Goal: Task Accomplishment & Management: Use online tool/utility

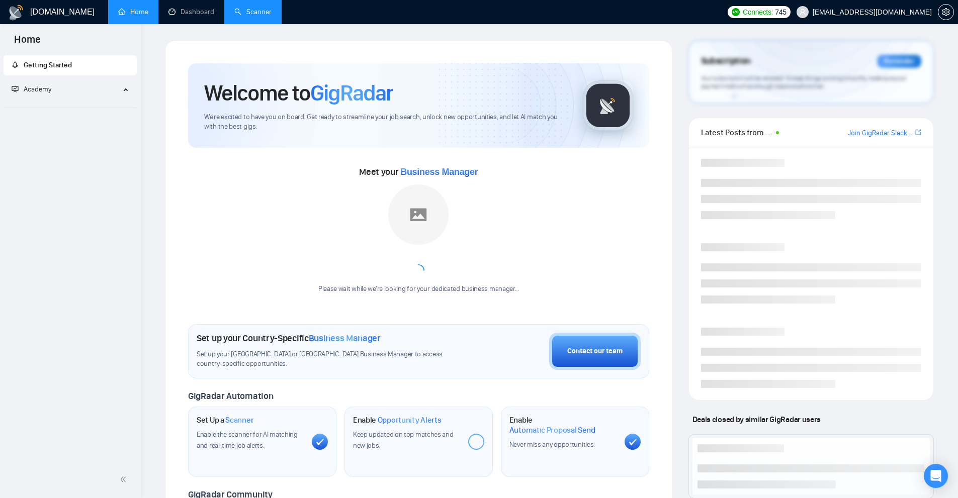
click at [260, 9] on link "Scanner" at bounding box center [252, 12] width 37 height 9
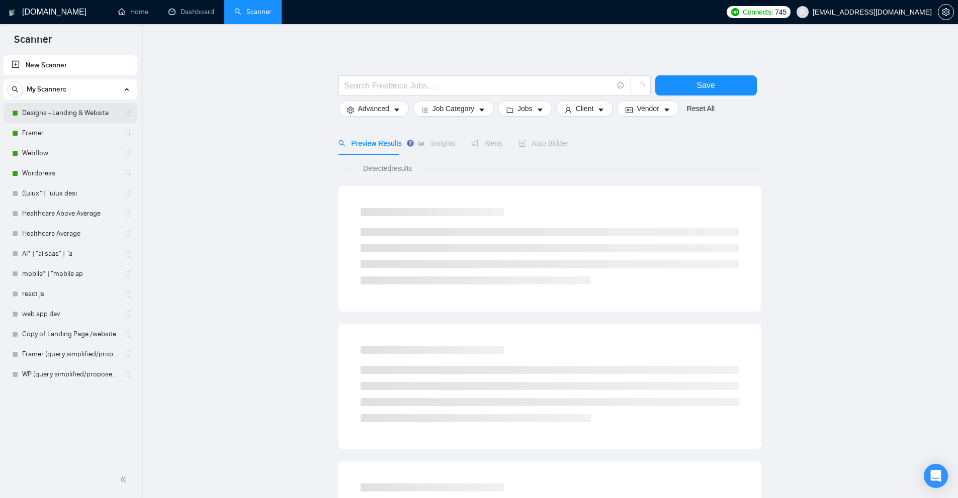
click at [55, 118] on link "Designs - Landing & Website" at bounding box center [70, 113] width 96 height 20
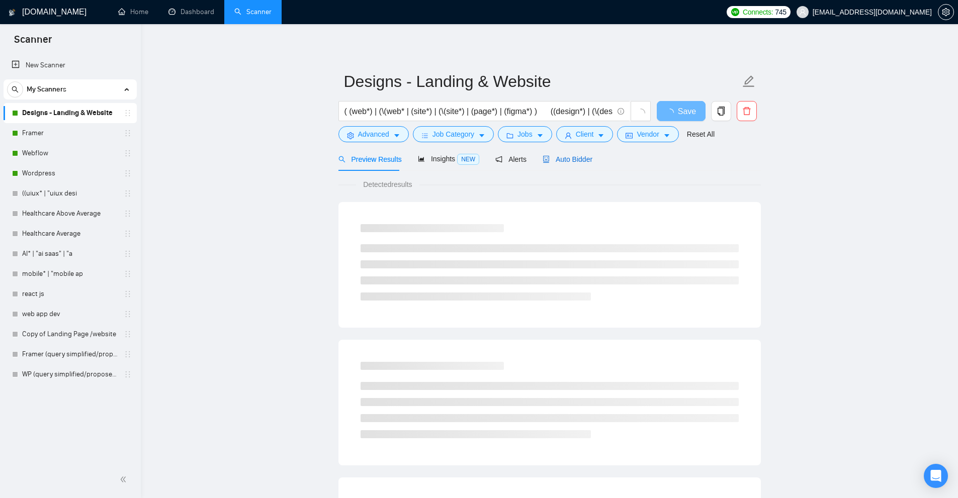
click at [576, 155] on span "Auto Bidder" at bounding box center [568, 159] width 50 height 8
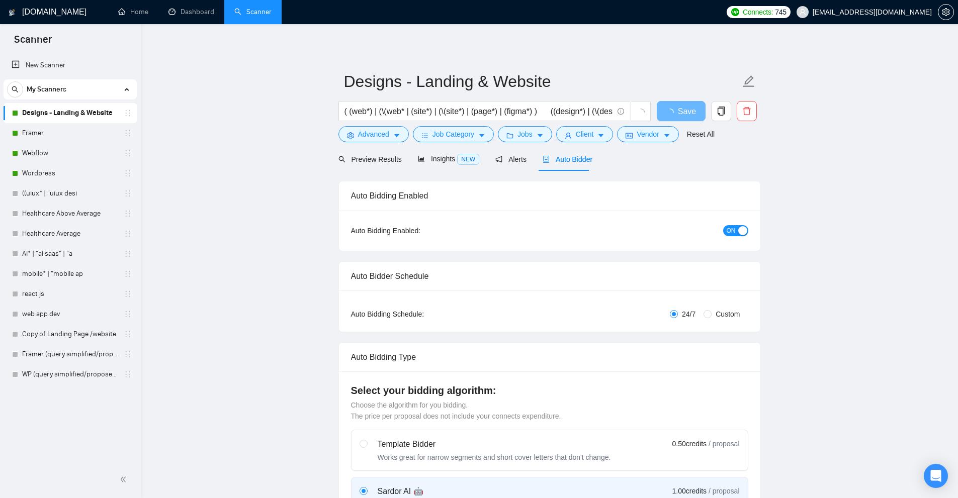
checkbox input "true"
click at [937, 480] on icon "Open Intercom Messenger" at bounding box center [936, 476] width 12 height 13
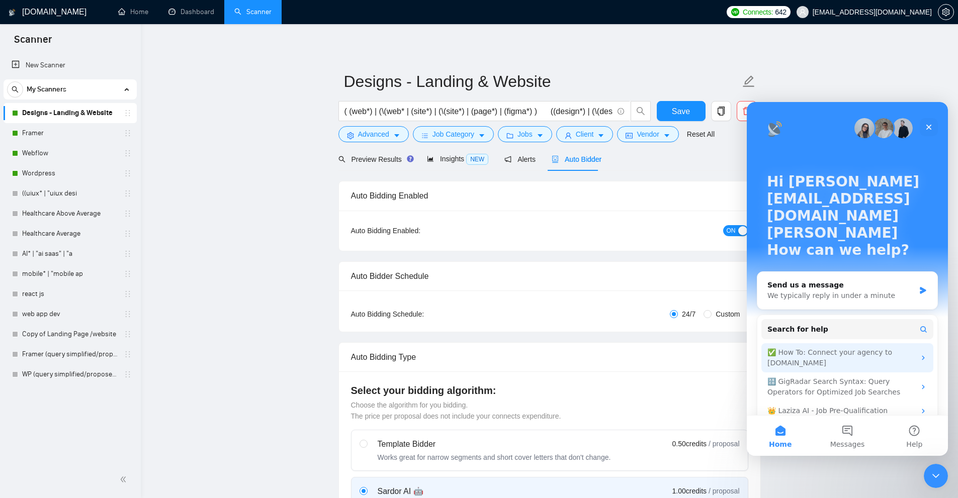
scroll to position [16, 0]
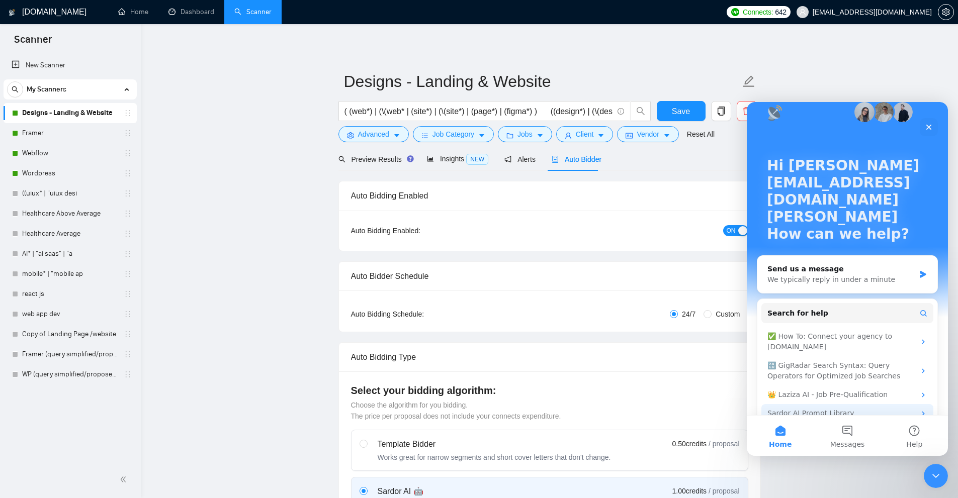
click at [825, 408] on div "Sardor AI Prompt Library" at bounding box center [841, 413] width 148 height 11
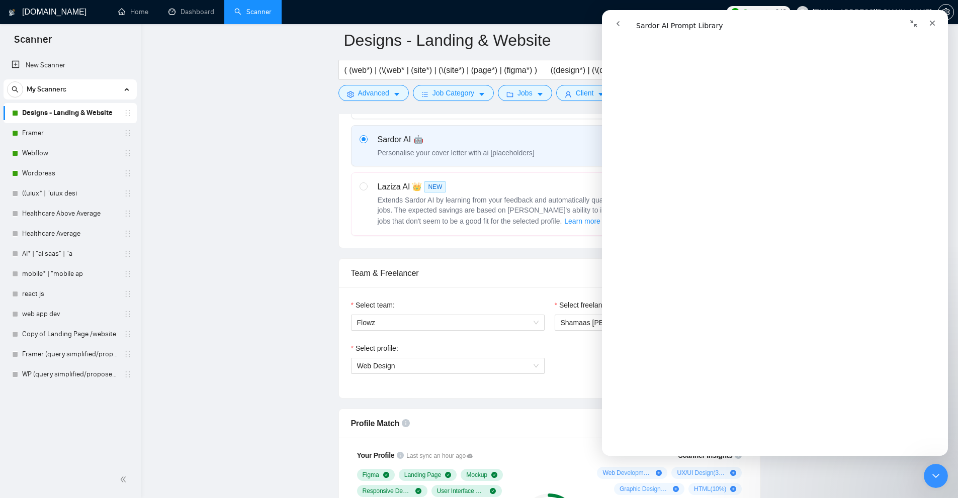
scroll to position [3180, 0]
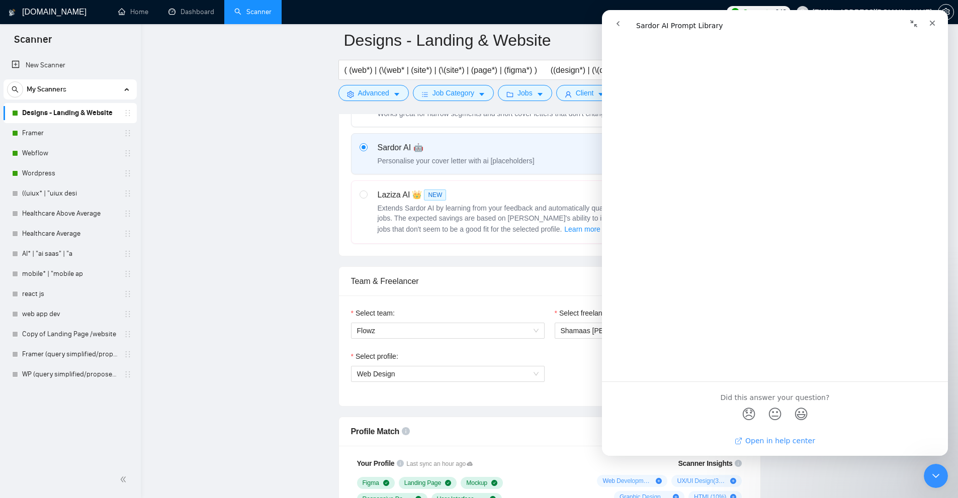
click at [782, 443] on link "Open in help center" at bounding box center [775, 441] width 80 height 8
click at [935, 25] on icon "Close" at bounding box center [932, 23] width 8 height 8
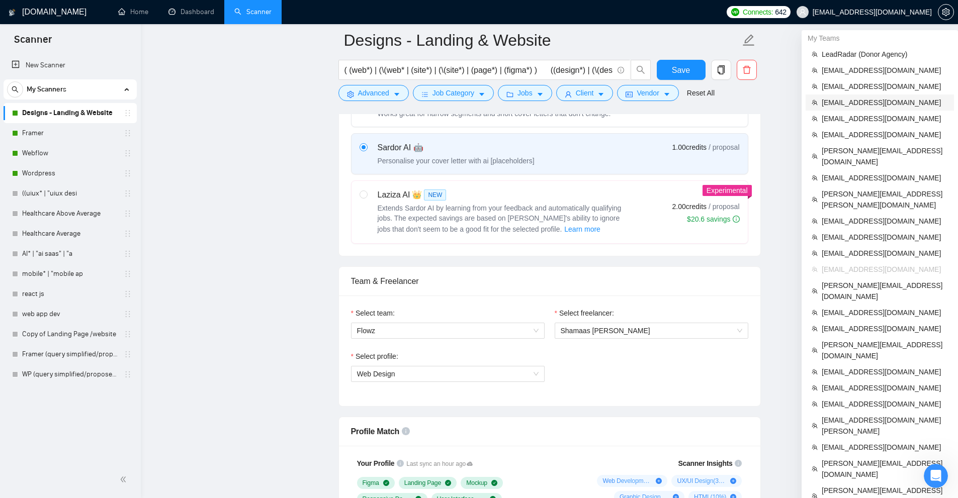
scroll to position [101, 0]
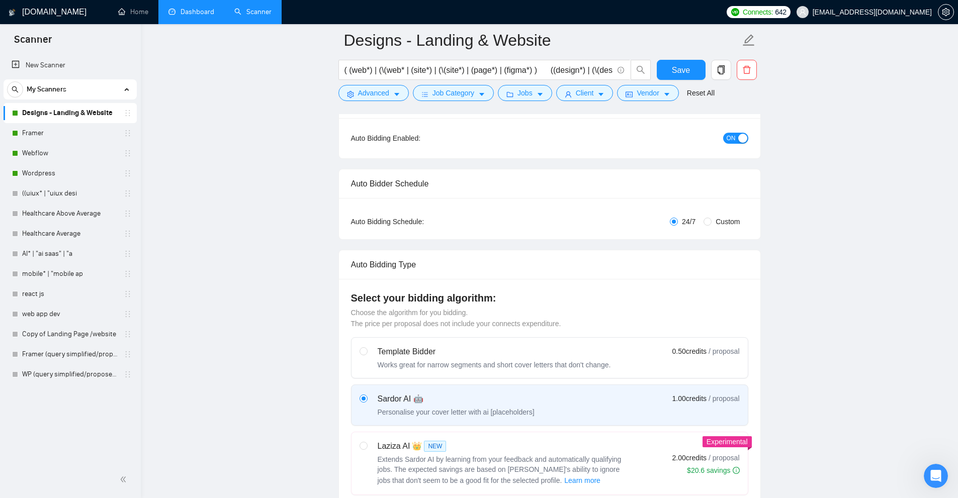
click at [169, 15] on link "Dashboard" at bounding box center [191, 12] width 46 height 9
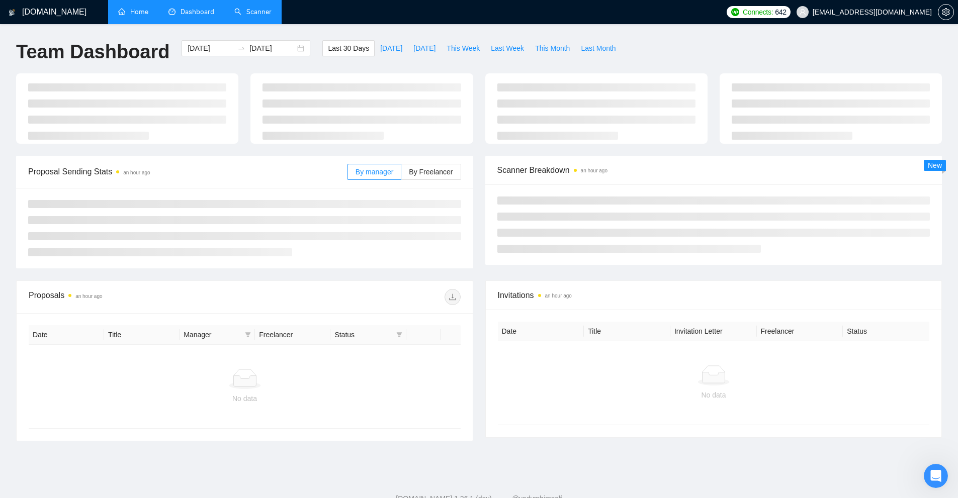
click at [140, 13] on link "Home" at bounding box center [133, 12] width 30 height 9
